Goal: Information Seeking & Learning: Learn about a topic

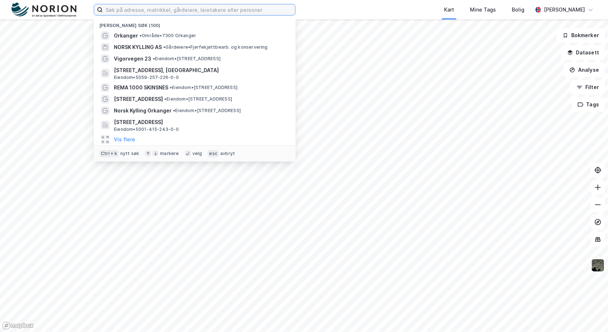
click at [231, 10] on input at bounding box center [199, 9] width 192 height 11
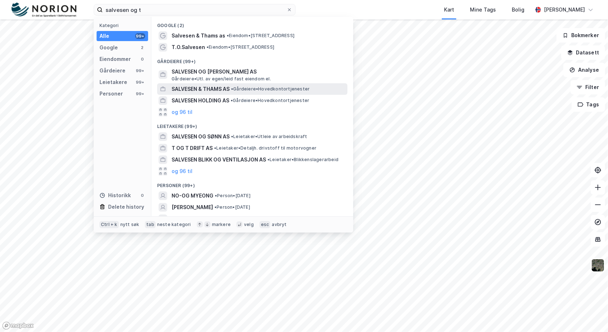
click at [209, 86] on span "SALVESEN & THAMS AS" at bounding box center [200, 89] width 58 height 9
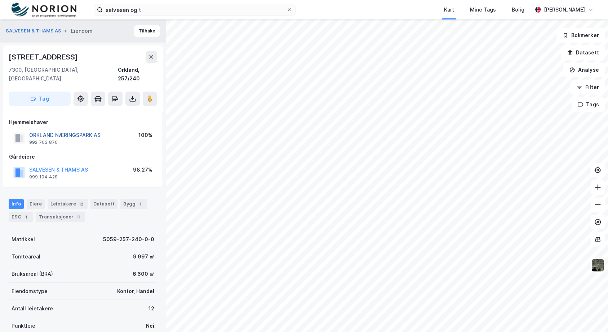
click at [0, 0] on button "ORKLAND NÆRINGSPARK AS" at bounding box center [0, 0] width 0 height 0
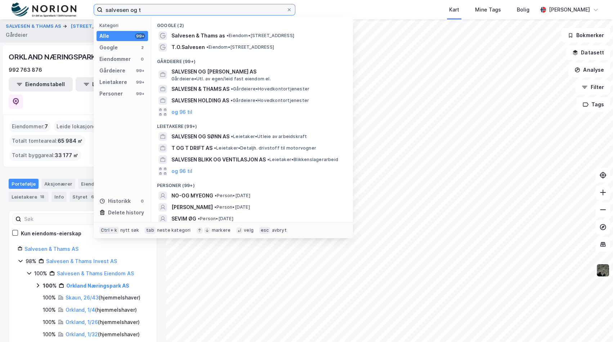
drag, startPoint x: 153, startPoint y: 12, endPoint x: 93, endPoint y: 3, distance: 60.5
click at [93, 3] on div "salvesen og t Kategori Alle 99+ Google 2 Eiendommer 0 Gårdeiere 99+ Leietakere …" at bounding box center [306, 9] width 613 height 19
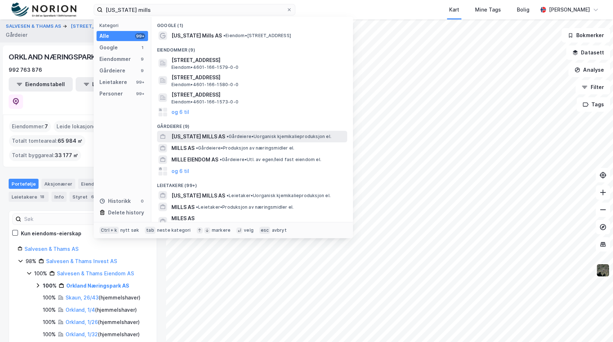
click at [215, 135] on span "[US_STATE] MILLS AS" at bounding box center [198, 136] width 54 height 9
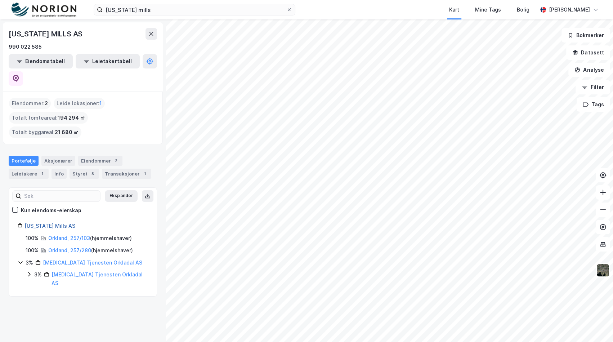
click at [54, 223] on link "[US_STATE] Mills AS" at bounding box center [49, 226] width 51 height 6
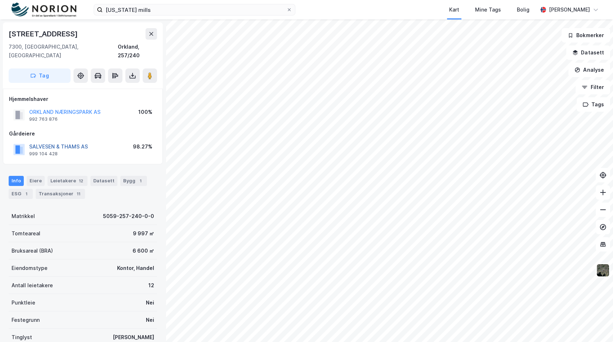
click at [0, 0] on button "SALVESEN & THAMS AS" at bounding box center [0, 0] width 0 height 0
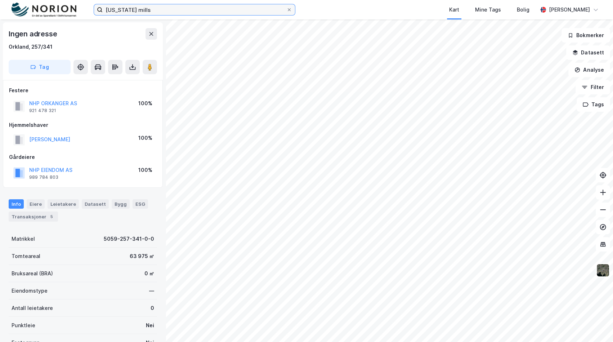
click at [177, 10] on input "[US_STATE] mills" at bounding box center [195, 9] width 184 height 11
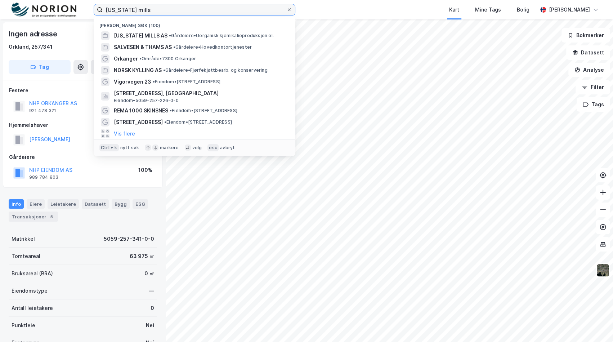
click at [177, 10] on input "[US_STATE] mills" at bounding box center [195, 9] width 184 height 11
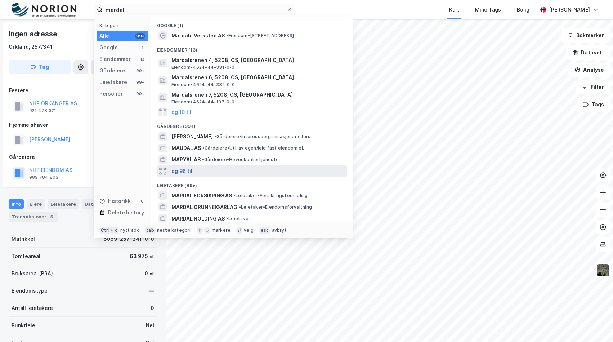
click at [185, 167] on button "og 96 til" at bounding box center [181, 171] width 21 height 9
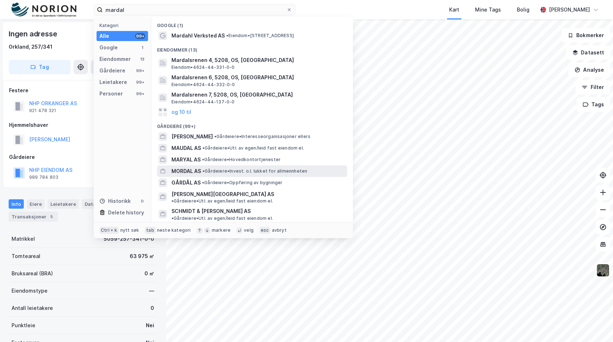
click at [215, 170] on span "• Gårdeiere • Invest. o.l. lukket for allmennheten" at bounding box center [254, 171] width 105 height 6
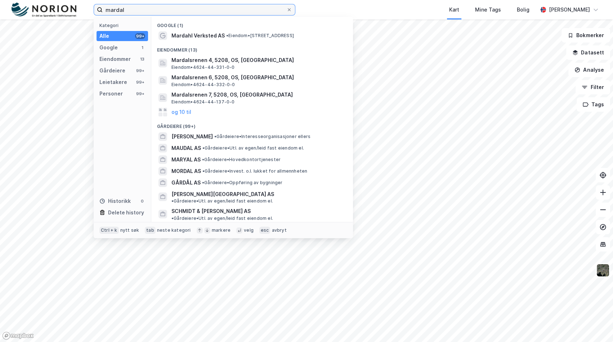
click at [131, 9] on input "mardal" at bounding box center [195, 9] width 184 height 11
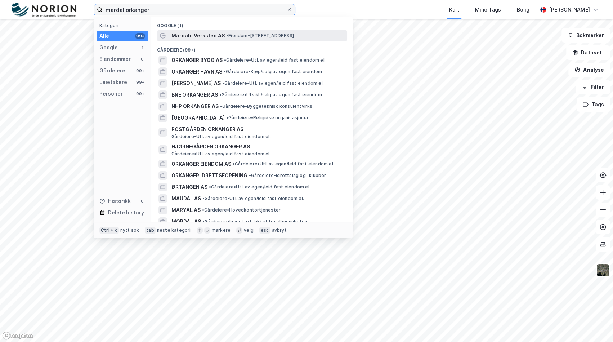
type input "mardal orkanger"
click at [207, 36] on span "Mardahl Verksted AS" at bounding box center [197, 35] width 53 height 9
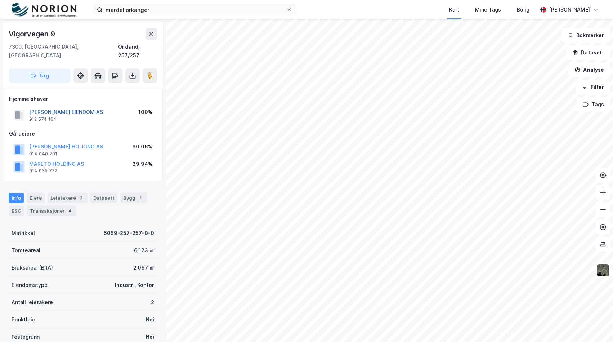
click at [65, 106] on div "[PERSON_NAME] EIENDOM AS 912 574 164 100%" at bounding box center [83, 114] width 148 height 17
click at [0, 0] on button "[PERSON_NAME] EIENDOM AS" at bounding box center [0, 0] width 0 height 0
